Goal: Navigation & Orientation: Go to known website

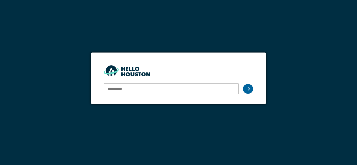
type input "**********"
click at [247, 91] on div at bounding box center [248, 89] width 10 height 10
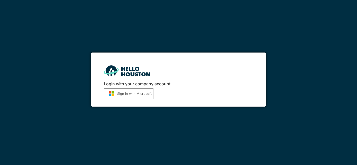
click at [147, 95] on button "Sign in with Microsoft" at bounding box center [129, 94] width 50 height 11
